Goal: Task Accomplishment & Management: Use online tool/utility

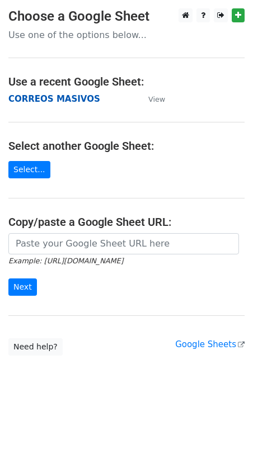
click at [46, 99] on strong "CORREOS MASIVOS" at bounding box center [54, 99] width 92 height 10
click at [21, 103] on strong "CORREOS MASIVOS" at bounding box center [54, 99] width 92 height 10
click at [51, 107] on main "Choose a Google Sheet Use one of the options below... Use a recent Google Sheet…" at bounding box center [126, 181] width 253 height 347
click at [54, 101] on strong "CORREOS MASIVOS" at bounding box center [54, 99] width 92 height 10
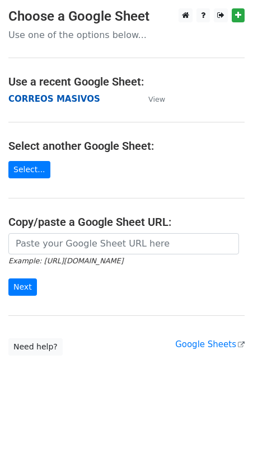
click at [54, 101] on strong "CORREOS MASIVOS" at bounding box center [54, 99] width 92 height 10
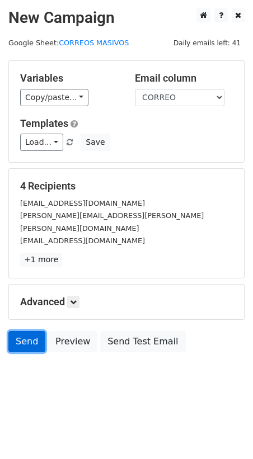
click at [21, 331] on link "Send" at bounding box center [26, 341] width 37 height 21
